Goal: Task Accomplishment & Management: Manage account settings

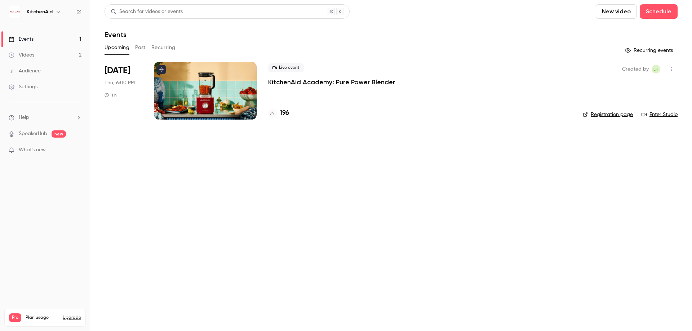
click at [358, 72] on div "Live event KitchenAid Academy: Pure Power Blender" at bounding box center [419, 74] width 303 height 23
click at [349, 83] on p "KitchenAid Academy: Pure Power Blender" at bounding box center [331, 82] width 127 height 9
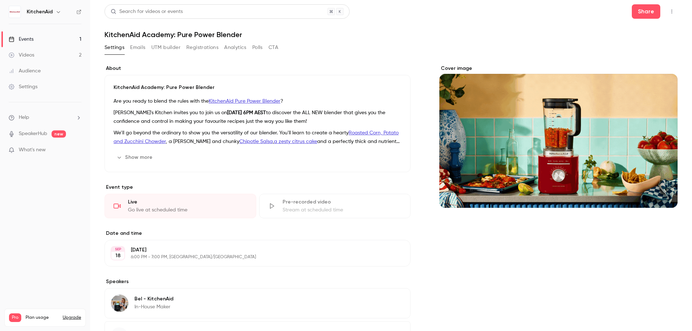
click at [157, 46] on button "UTM builder" at bounding box center [165, 48] width 29 height 12
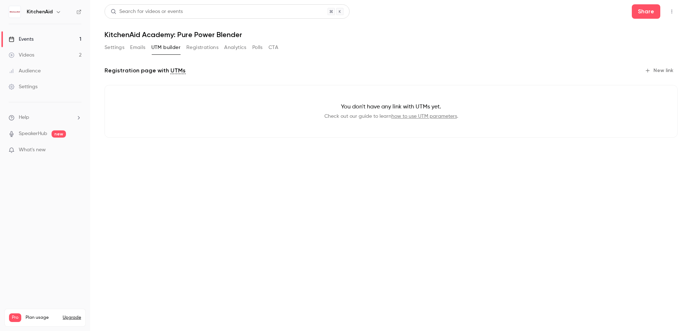
click at [142, 48] on button "Emails" at bounding box center [137, 48] width 15 height 12
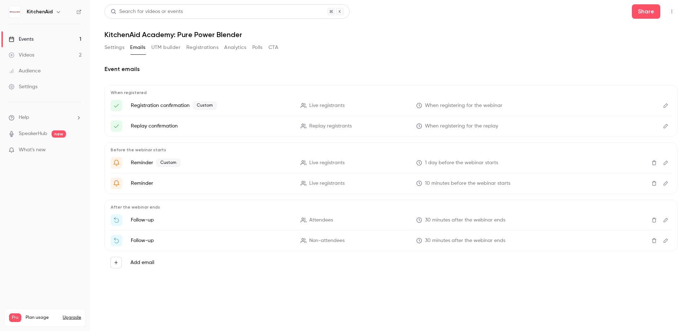
click at [111, 49] on button "Settings" at bounding box center [114, 48] width 20 height 12
